Goal: Information Seeking & Learning: Learn about a topic

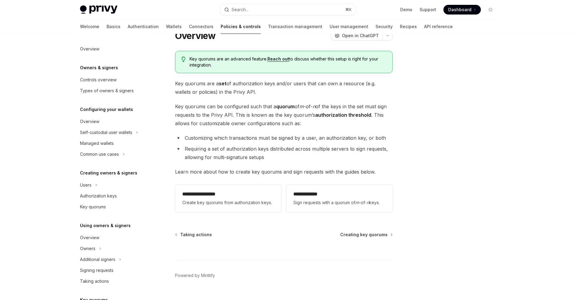
scroll to position [25, 0]
click at [128, 23] on link "Authentication" at bounding box center [143, 26] width 31 height 14
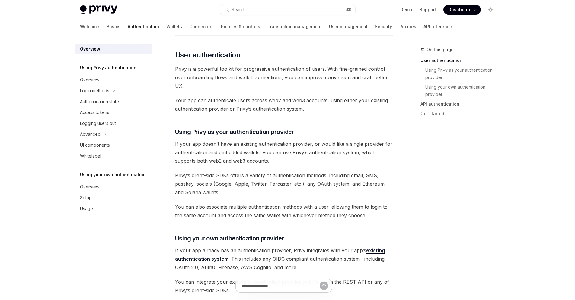
scroll to position [127, 0]
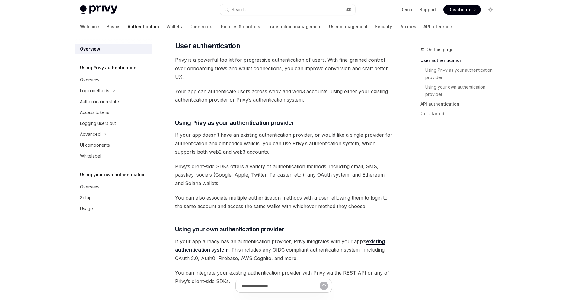
drag, startPoint x: 174, startPoint y: 127, endPoint x: 282, endPoint y: 128, distance: 108.4
click at [282, 128] on div "Overview OpenAI Open in ChatGPT OpenAI Open in ChatGPT Privy’s wallet system su…" at bounding box center [227, 279] width 333 height 720
click at [294, 150] on span "If your app doesn’t have an existing authentication provider, or would like a s…" at bounding box center [284, 142] width 218 height 25
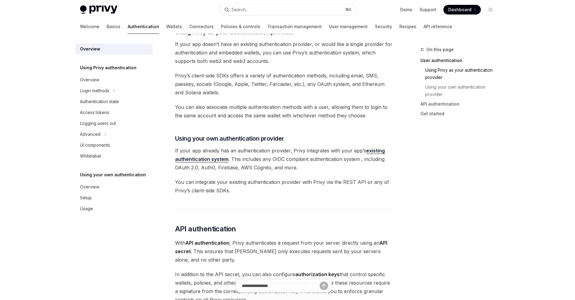
scroll to position [255, 0]
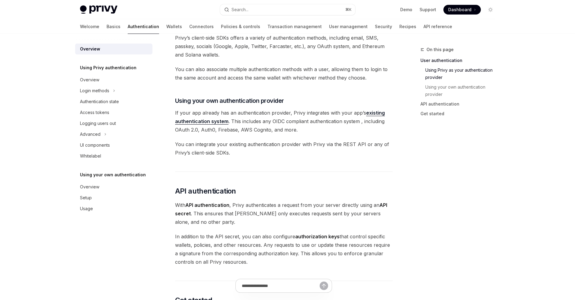
type textarea "*"
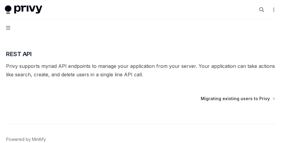
scroll to position [206, 0]
